Goal: Navigation & Orientation: Understand site structure

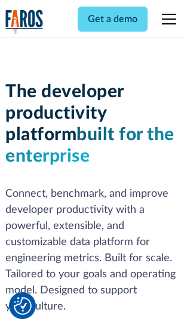
scroll to position [180, 0]
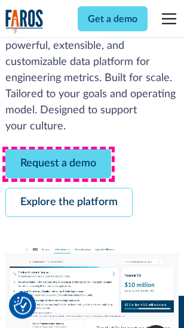
click at [58, 165] on link "Request a demo" at bounding box center [58, 164] width 106 height 29
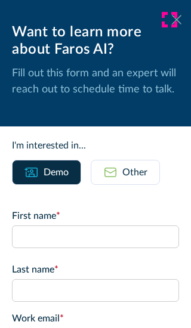
click at [172, 20] on icon at bounding box center [177, 19] width 10 height 9
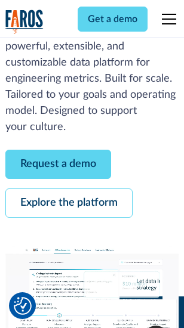
scroll to position [218, 0]
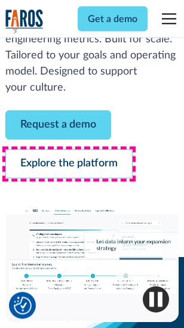
click at [69, 165] on link "Explore the platform" at bounding box center [68, 164] width 127 height 29
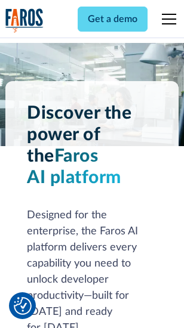
scroll to position [9095, 0]
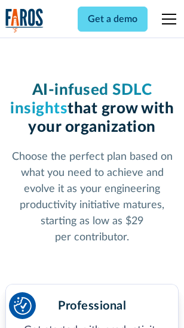
scroll to position [1896, 0]
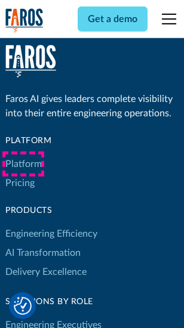
click at [23, 164] on link "Platform" at bounding box center [23, 164] width 36 height 19
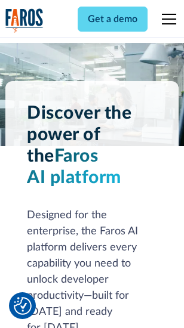
scroll to position [9478, 0]
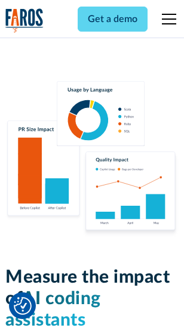
scroll to position [7455, 0]
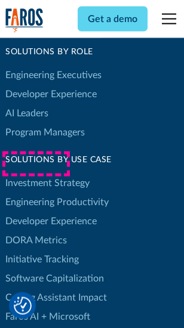
click at [36, 231] on link "DORA Metrics" at bounding box center [35, 240] width 61 height 19
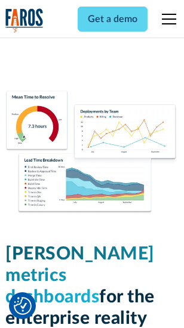
scroll to position [5288, 0]
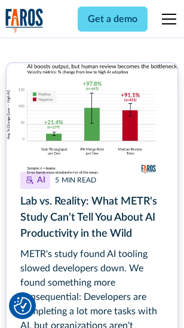
scroll to position [5407, 0]
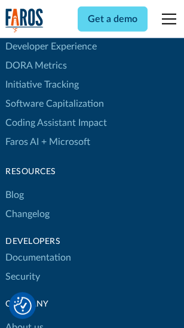
click at [27, 205] on link "Changelog" at bounding box center [27, 214] width 44 height 19
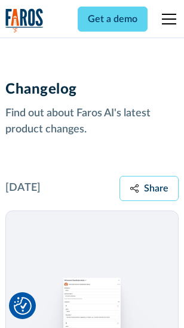
scroll to position [14638, 0]
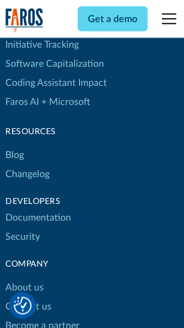
click at [24, 279] on link "About us" at bounding box center [24, 288] width 38 height 19
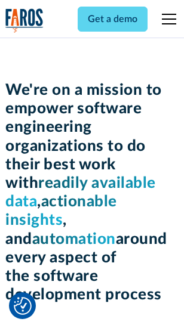
scroll to position [4132, 0]
